Goal: Communication & Community: Ask a question

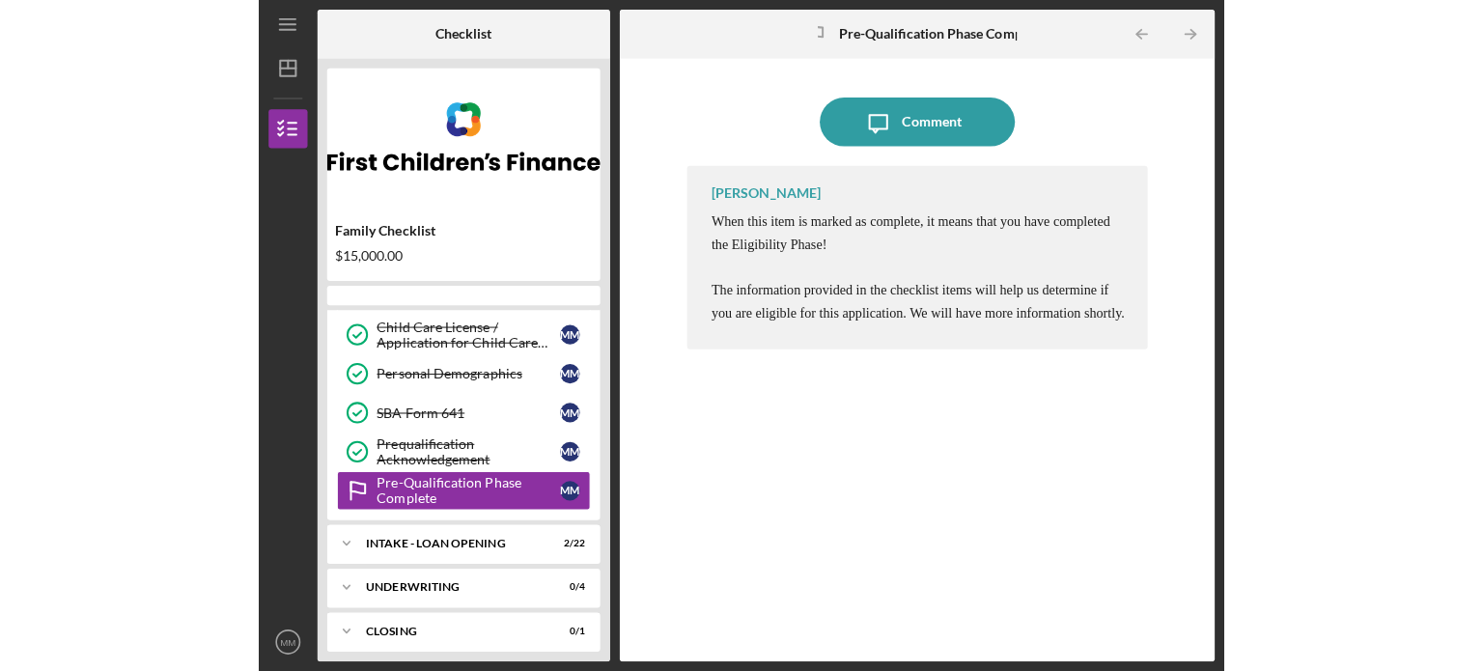
scroll to position [271, 0]
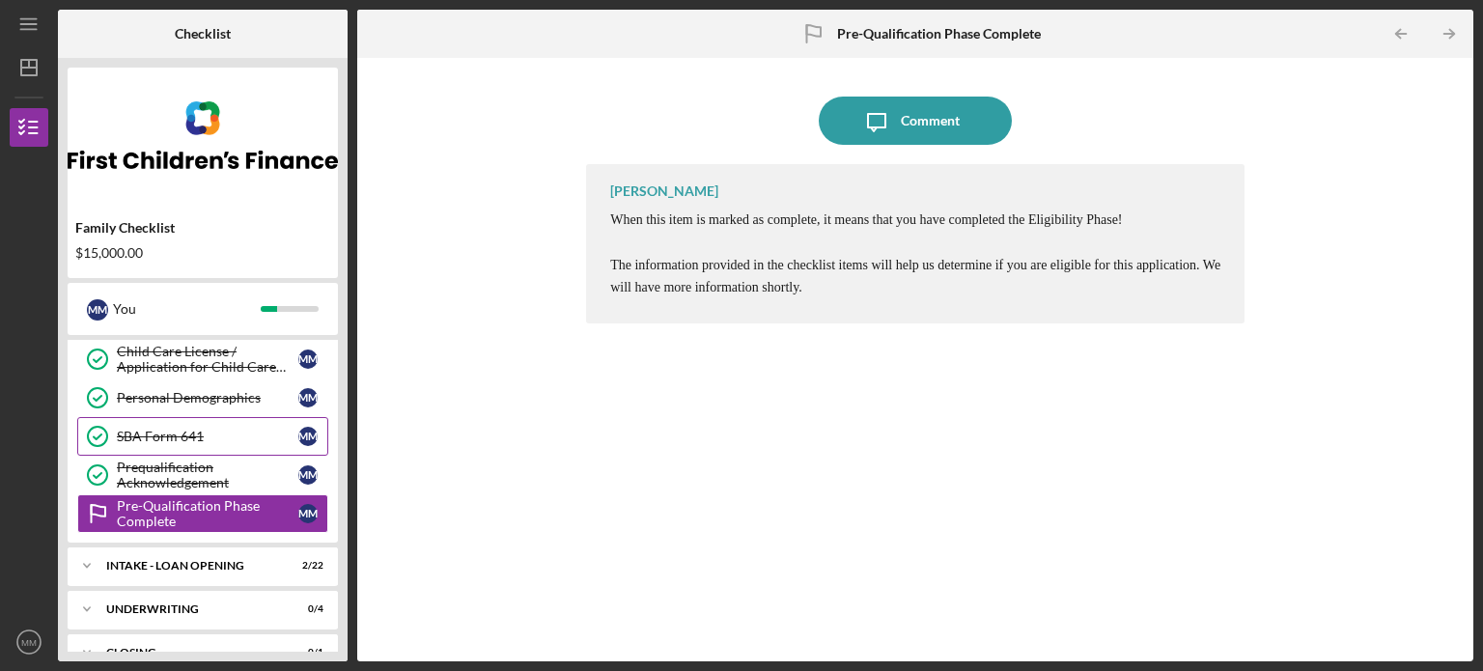
click at [181, 429] on div "SBA Form 641" at bounding box center [208, 436] width 182 height 15
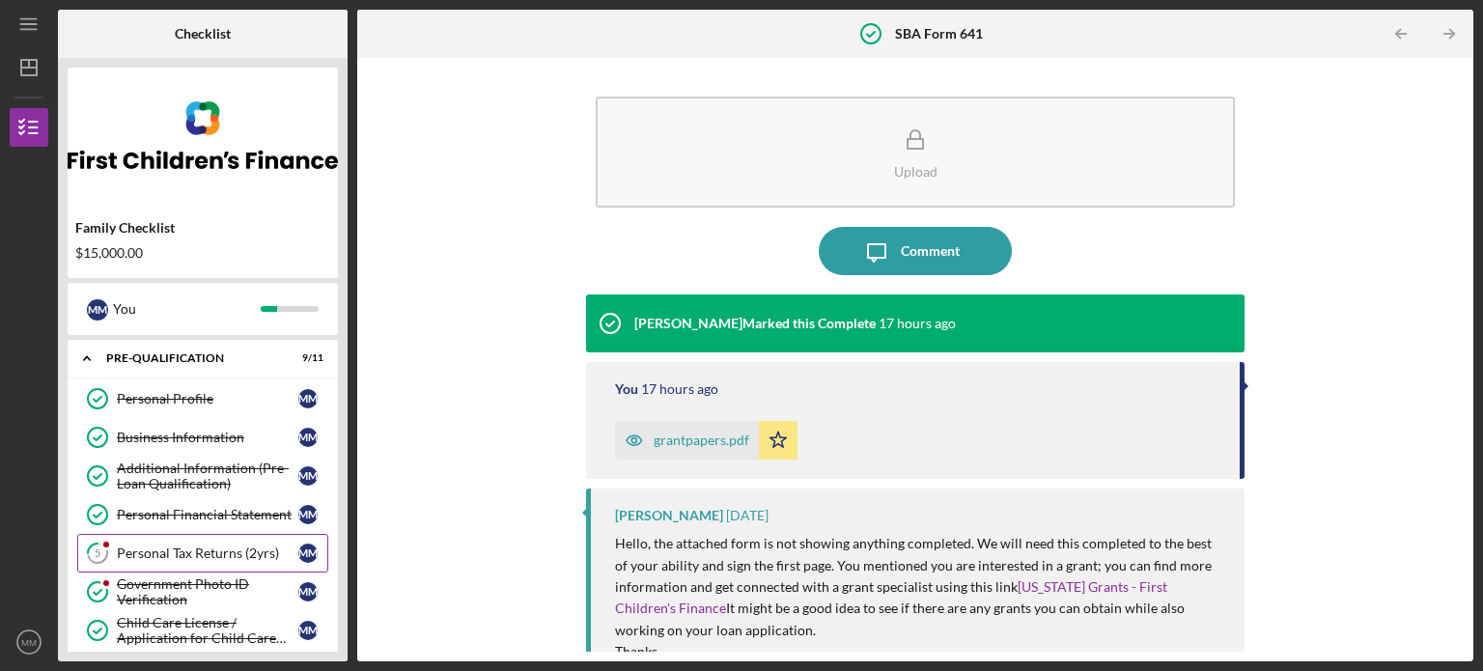
click at [200, 546] on div "Personal Tax Returns (2yrs)" at bounding box center [208, 553] width 182 height 15
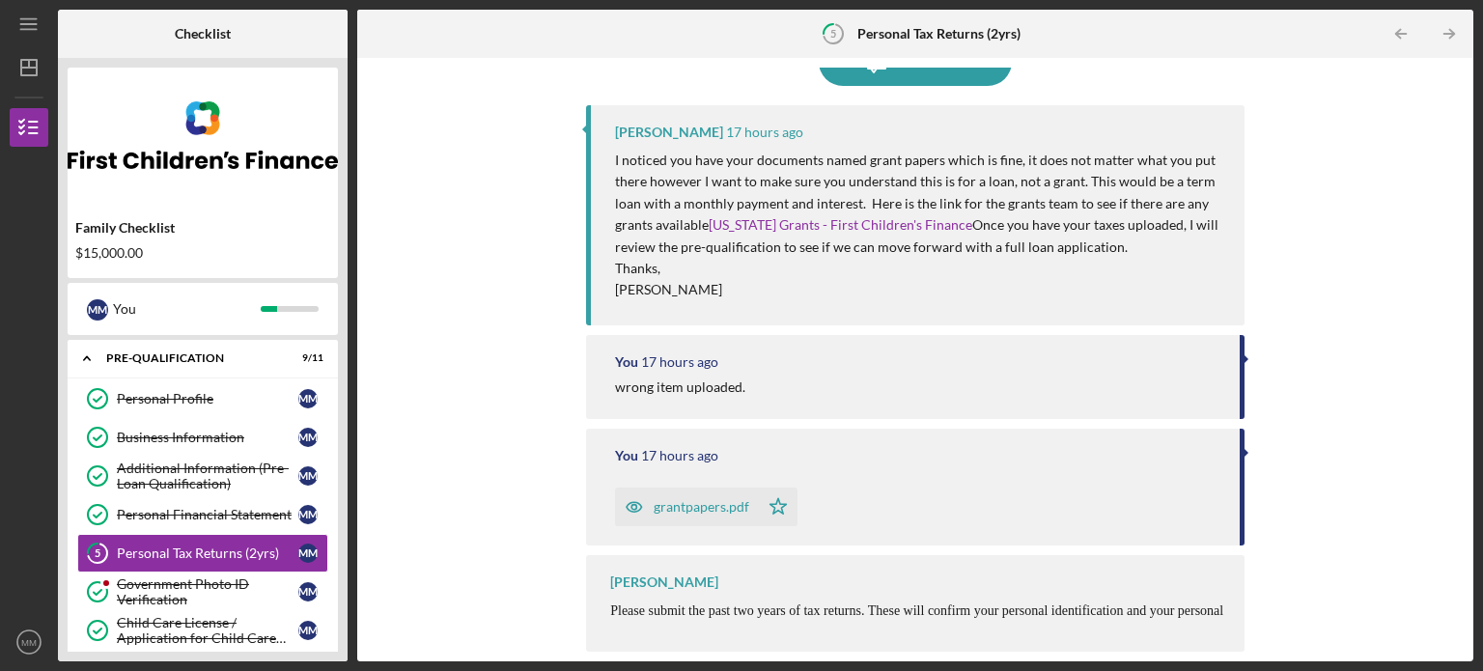
scroll to position [93, 0]
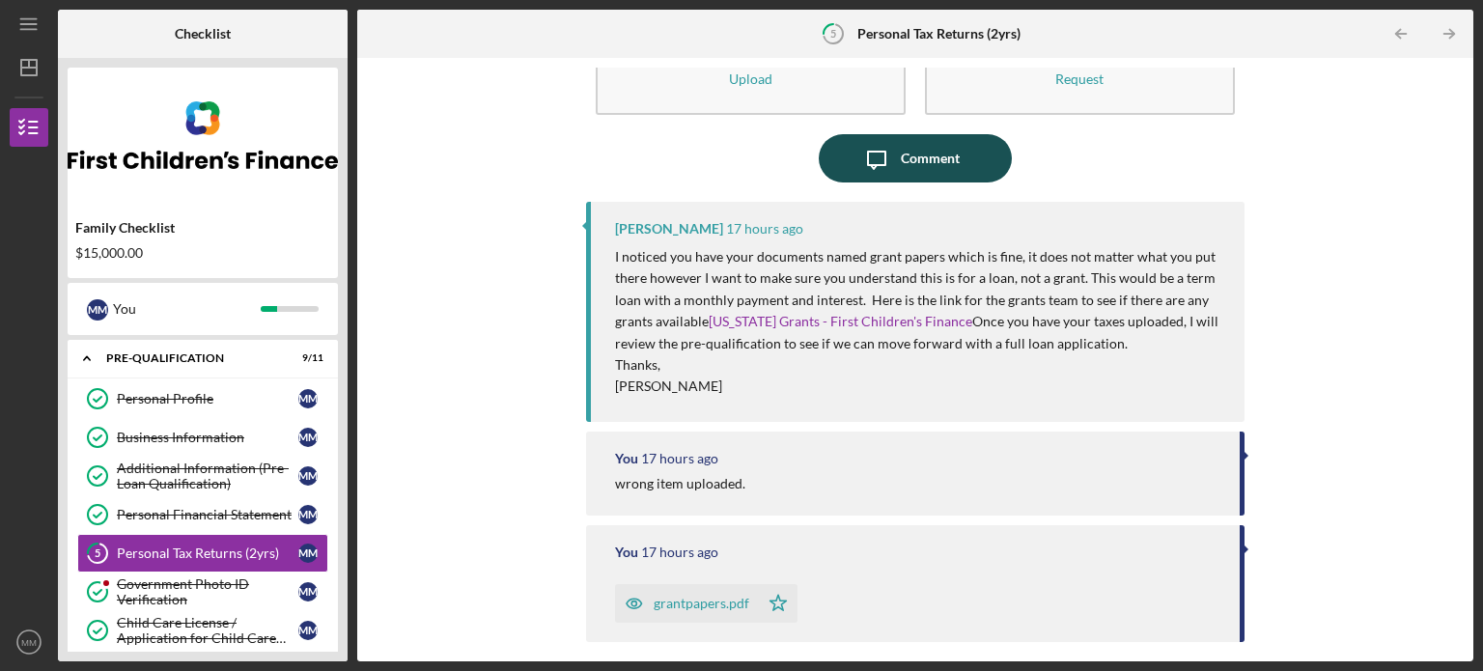
click at [922, 161] on div "Comment" at bounding box center [930, 158] width 59 height 48
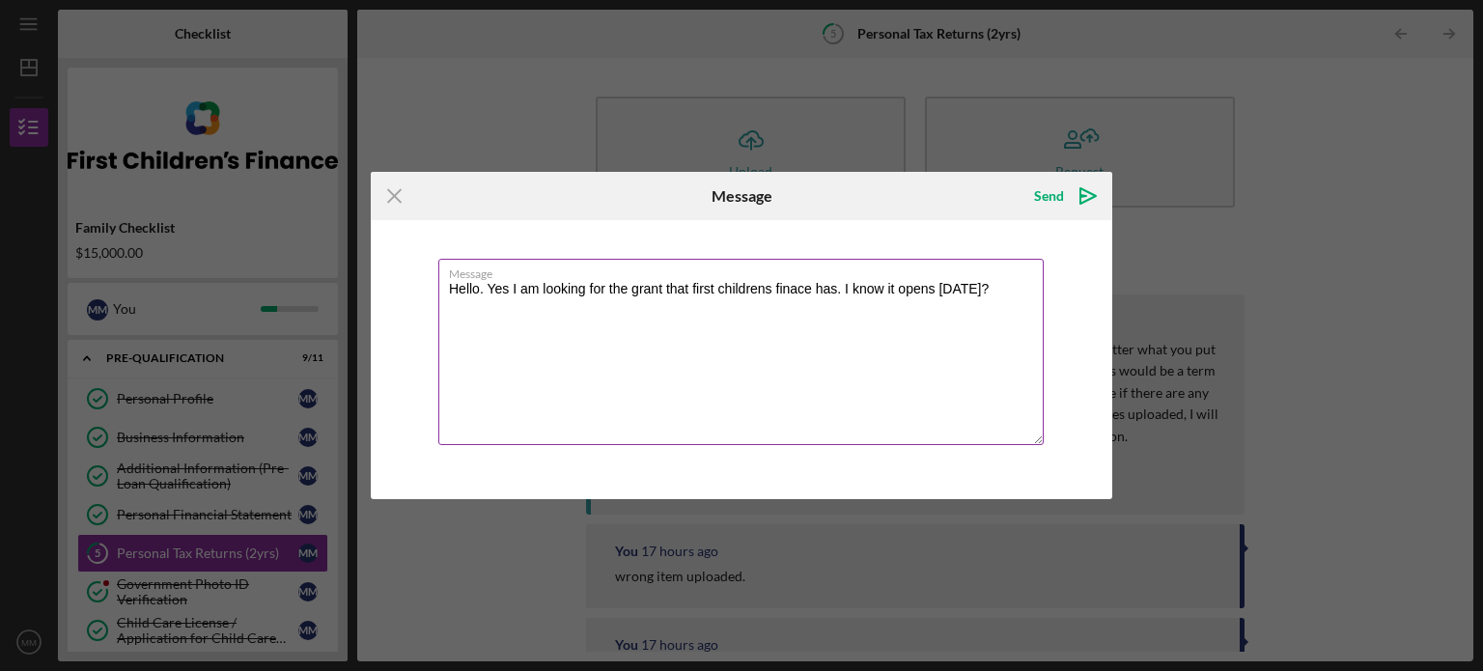
click at [729, 292] on textarea "Hello. Yes I am looking for the grant that first childrens finace has. I know i…" at bounding box center [741, 352] width 606 height 186
click at [800, 281] on label "Message" at bounding box center [746, 270] width 595 height 21
click at [800, 281] on textarea "Hello. Yes I am looking for the grant that first children's finace has. I know …" at bounding box center [741, 352] width 606 height 186
click at [796, 283] on textarea "Hello. Yes I am looking for the grant that first children's finace has. I know …" at bounding box center [741, 352] width 606 height 186
click at [955, 293] on textarea "Hello. Yes I am looking for the grant that first children's finance has. I know…" at bounding box center [741, 352] width 606 height 186
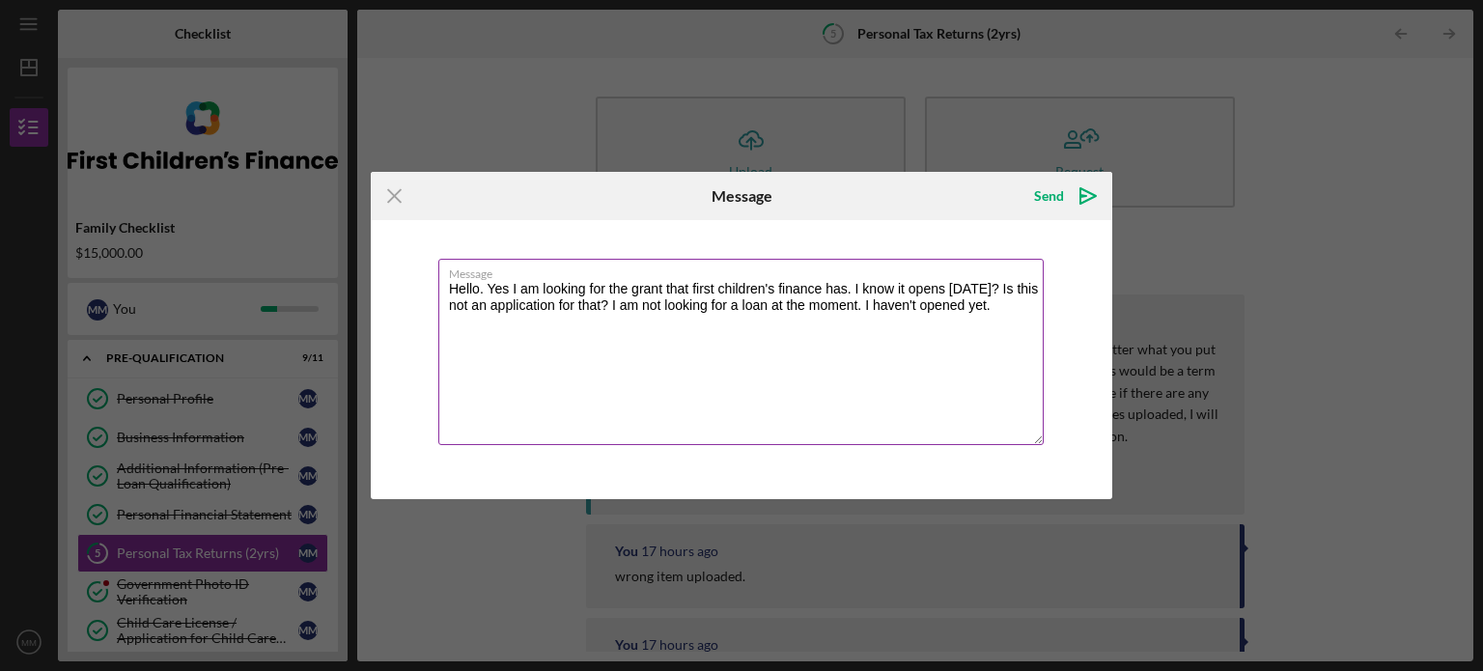
click at [746, 285] on textarea "Hello. Yes I am looking for the grant that first children's finance has. I know…" at bounding box center [741, 352] width 606 height 186
click at [500, 288] on textarea "Hello. Yes I am looking for the grant that First Children's Finance has. I know…" at bounding box center [741, 352] width 606 height 186
click at [955, 302] on textarea "Hello. Yes, I am looking for the grant offered by First Children's Finance. I k…" at bounding box center [741, 352] width 606 height 186
type textarea "Hello. Yes, I am looking for the grant offered by First Children's Finance. I k…"
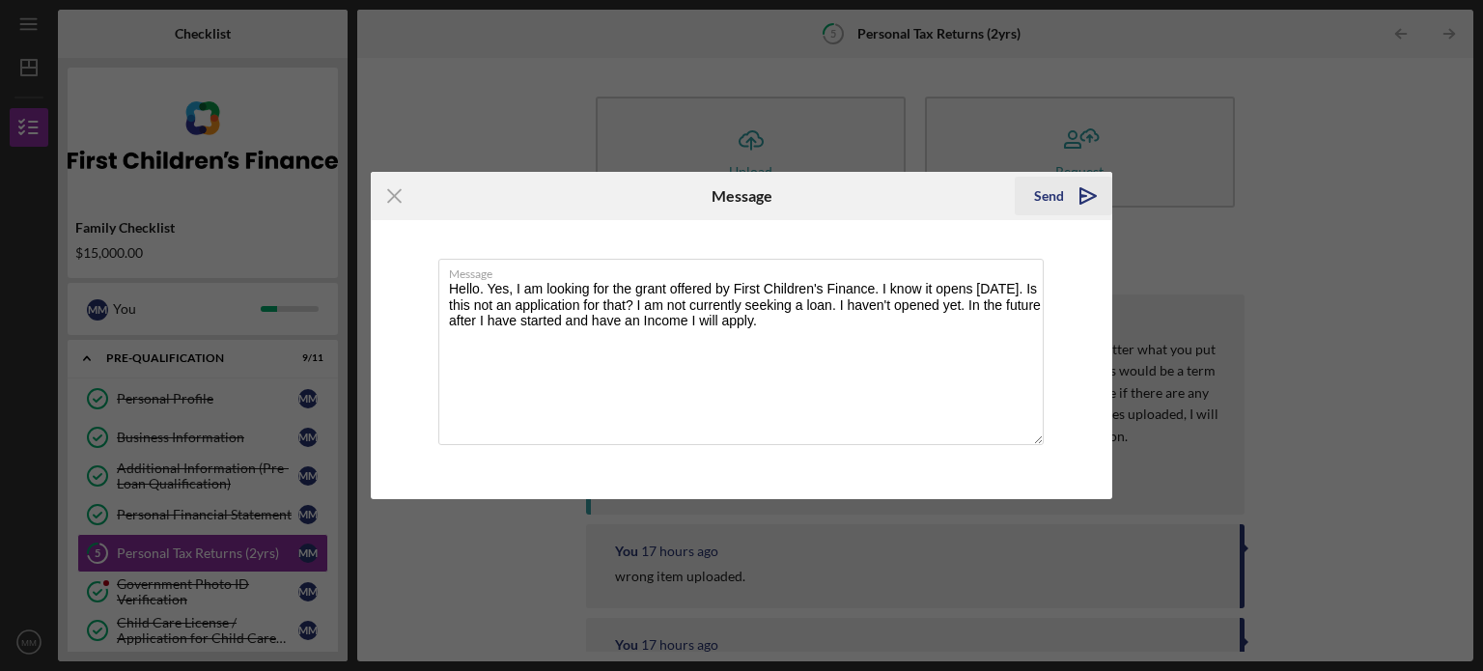
click at [955, 202] on div "Send" at bounding box center [1049, 196] width 30 height 39
